Goal: Information Seeking & Learning: Learn about a topic

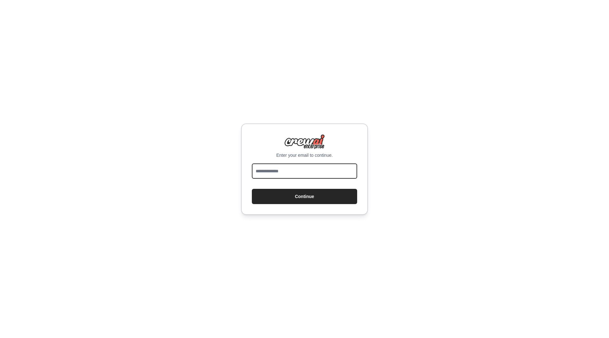
click at [293, 171] on input "email" at bounding box center [304, 170] width 105 height 15
click at [262, 170] on input "email" at bounding box center [304, 170] width 105 height 15
type input "**********"
click at [268, 194] on button "Continue" at bounding box center [304, 196] width 105 height 15
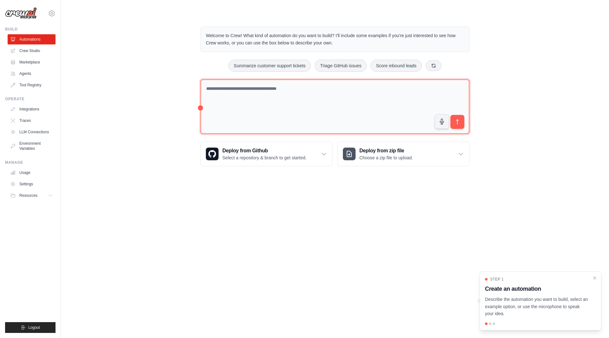
click at [271, 92] on textarea at bounding box center [335, 106] width 269 height 55
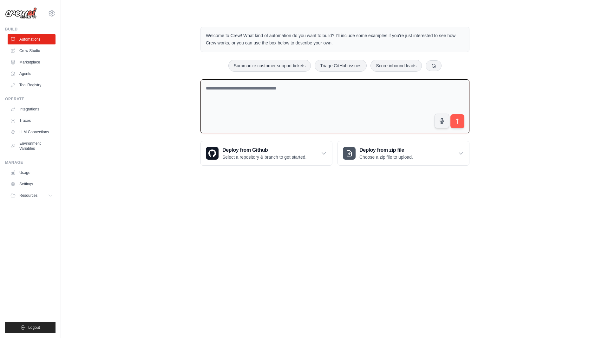
click at [31, 14] on img at bounding box center [21, 13] width 32 height 12
click at [35, 195] on span "Resources" at bounding box center [29, 195] width 18 height 5
click at [35, 207] on span "Documentation" at bounding box center [36, 206] width 26 height 5
